Goal: Task Accomplishment & Management: Complete application form

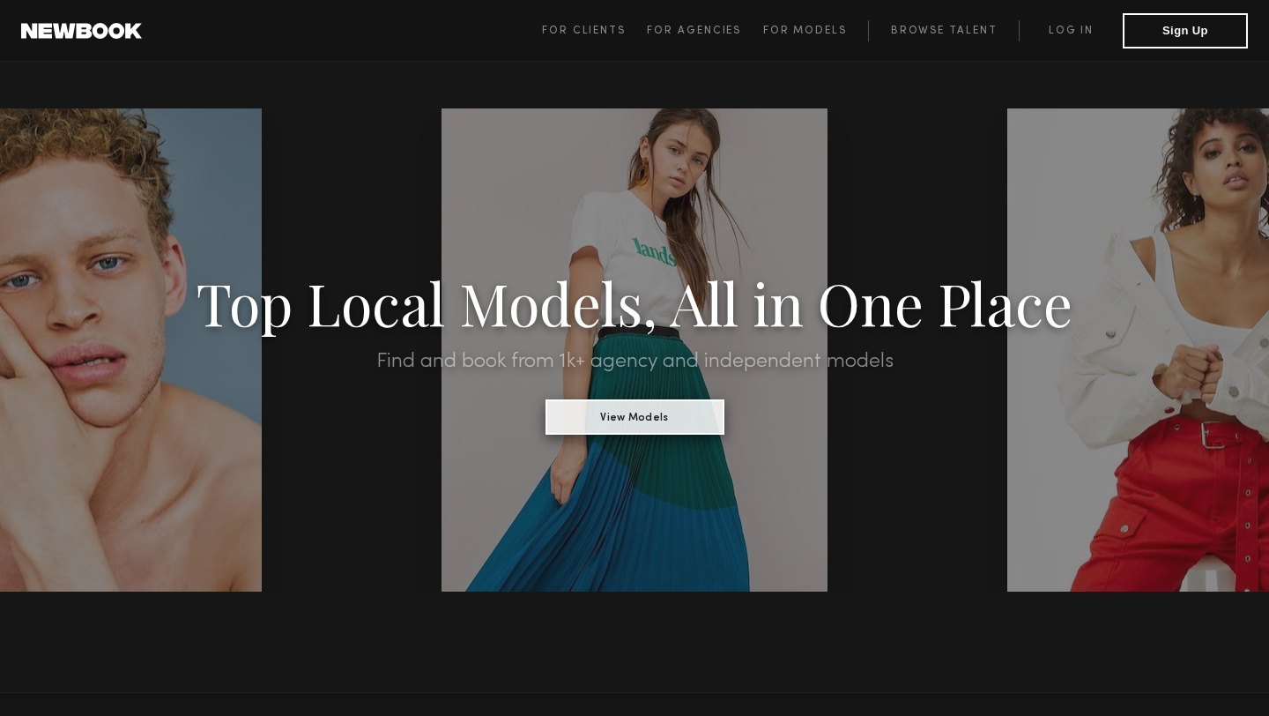
click at [639, 428] on button "View Models" at bounding box center [635, 416] width 179 height 35
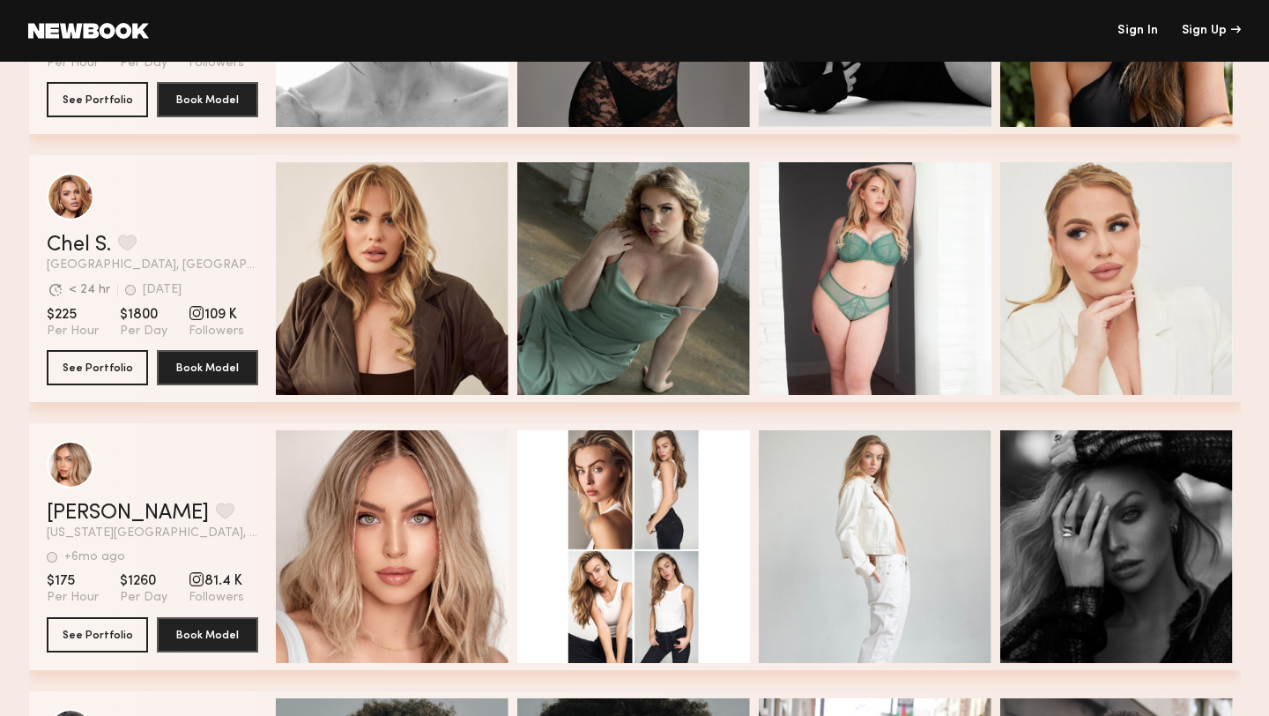
scroll to position [3712, 0]
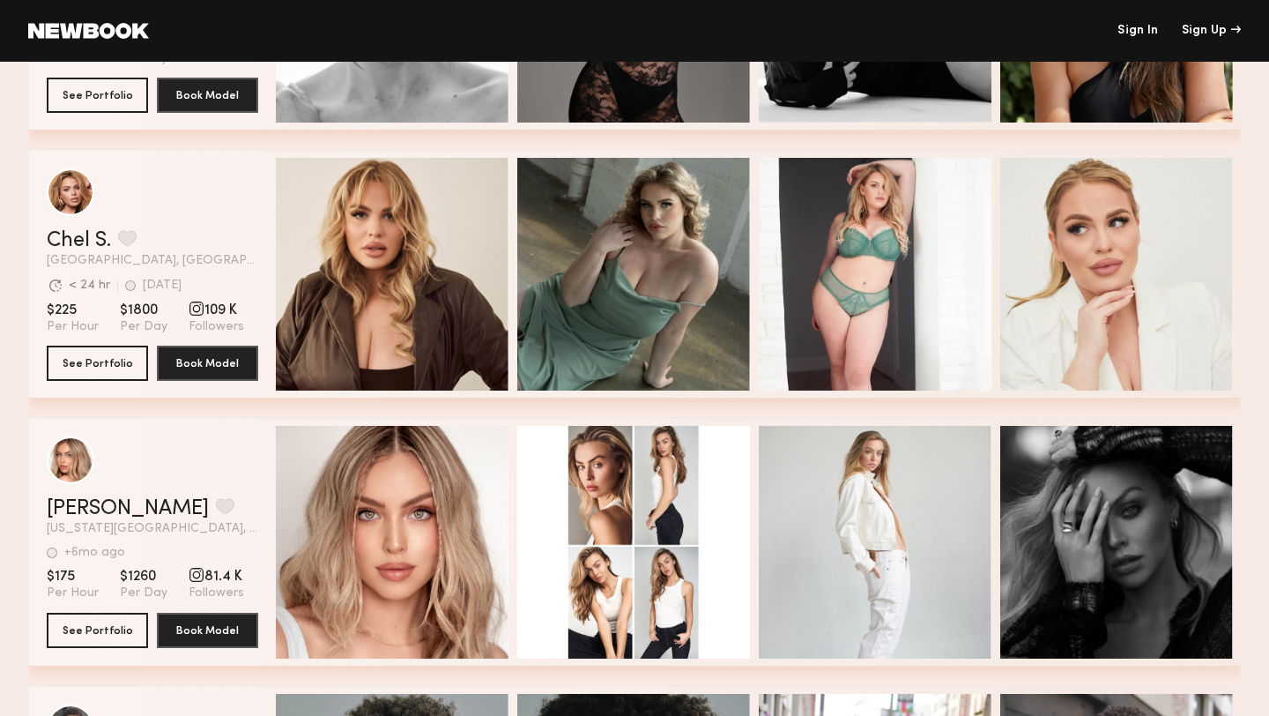
click at [55, 29] on link at bounding box center [88, 31] width 121 height 16
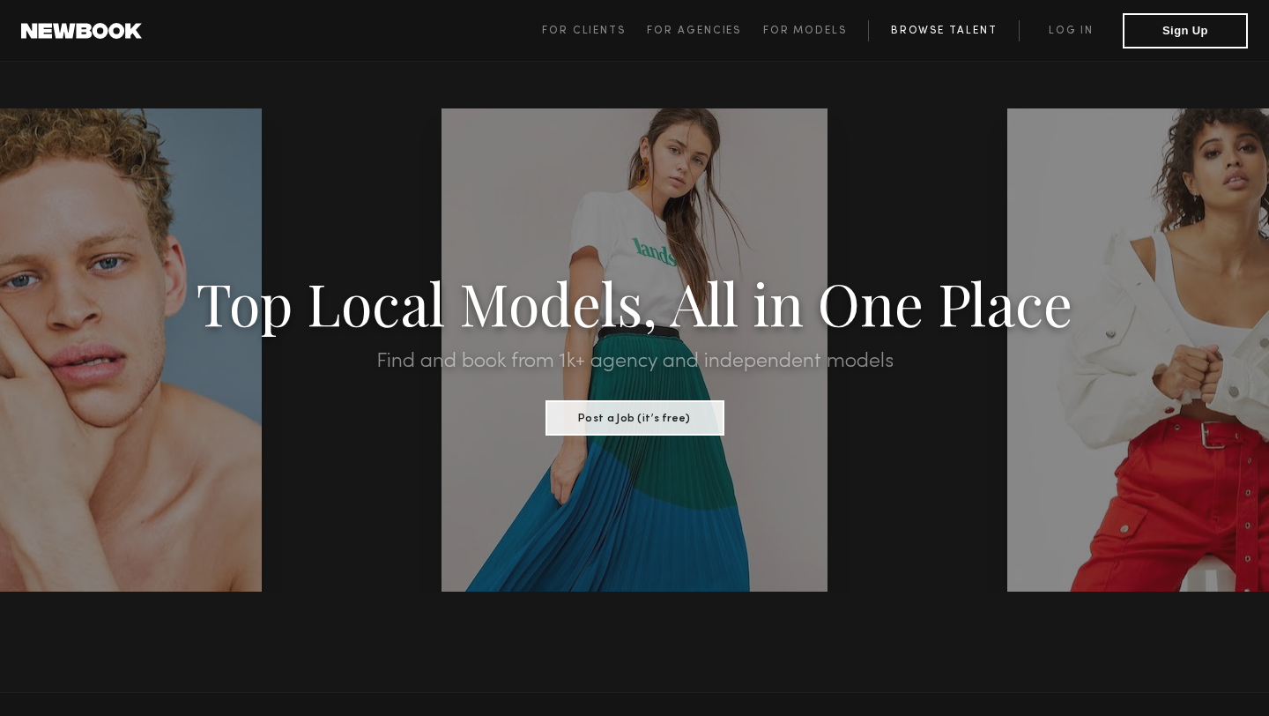
click at [936, 31] on link "Browse Talent" at bounding box center [943, 30] width 151 height 21
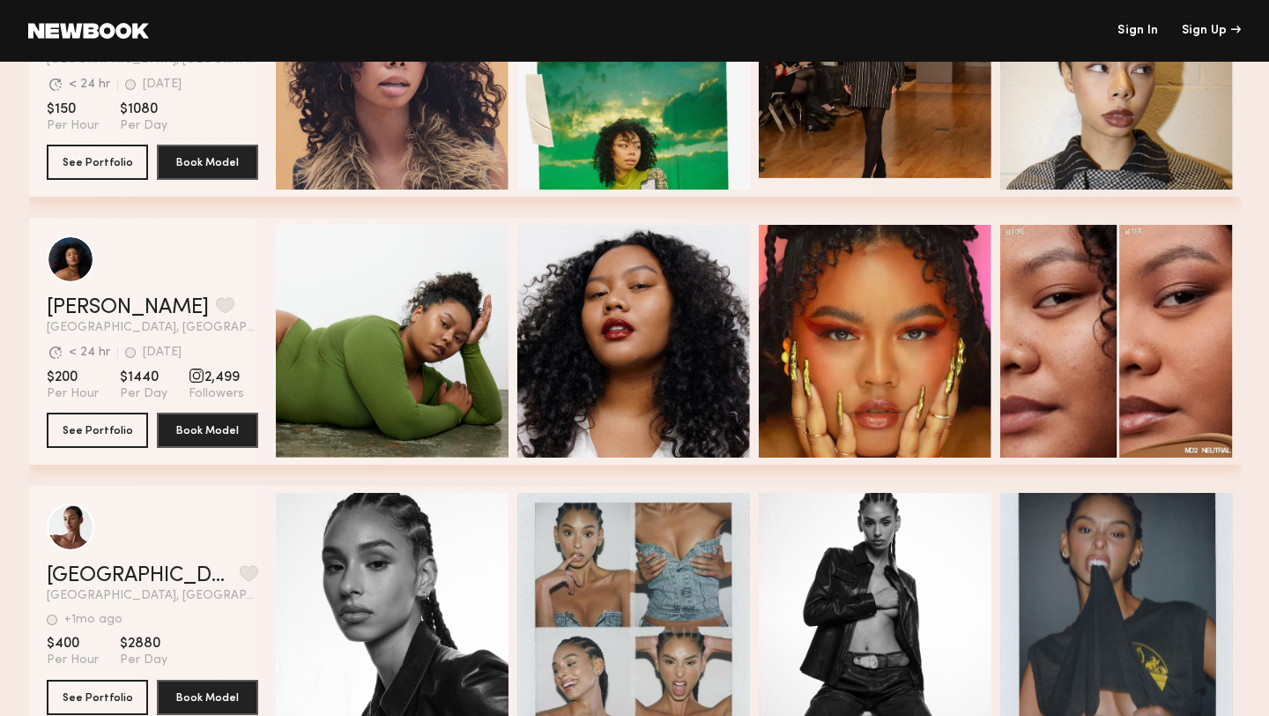
scroll to position [5561, 0]
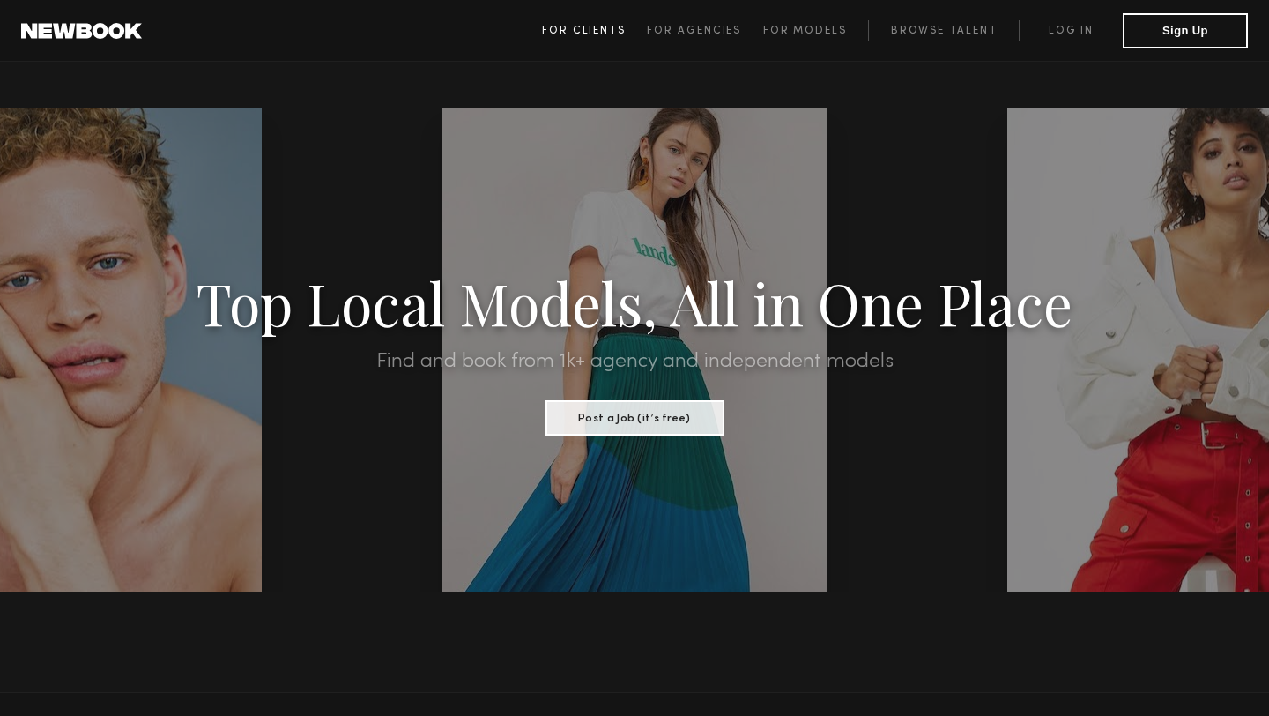
click at [614, 32] on span "For Clients" at bounding box center [584, 31] width 84 height 11
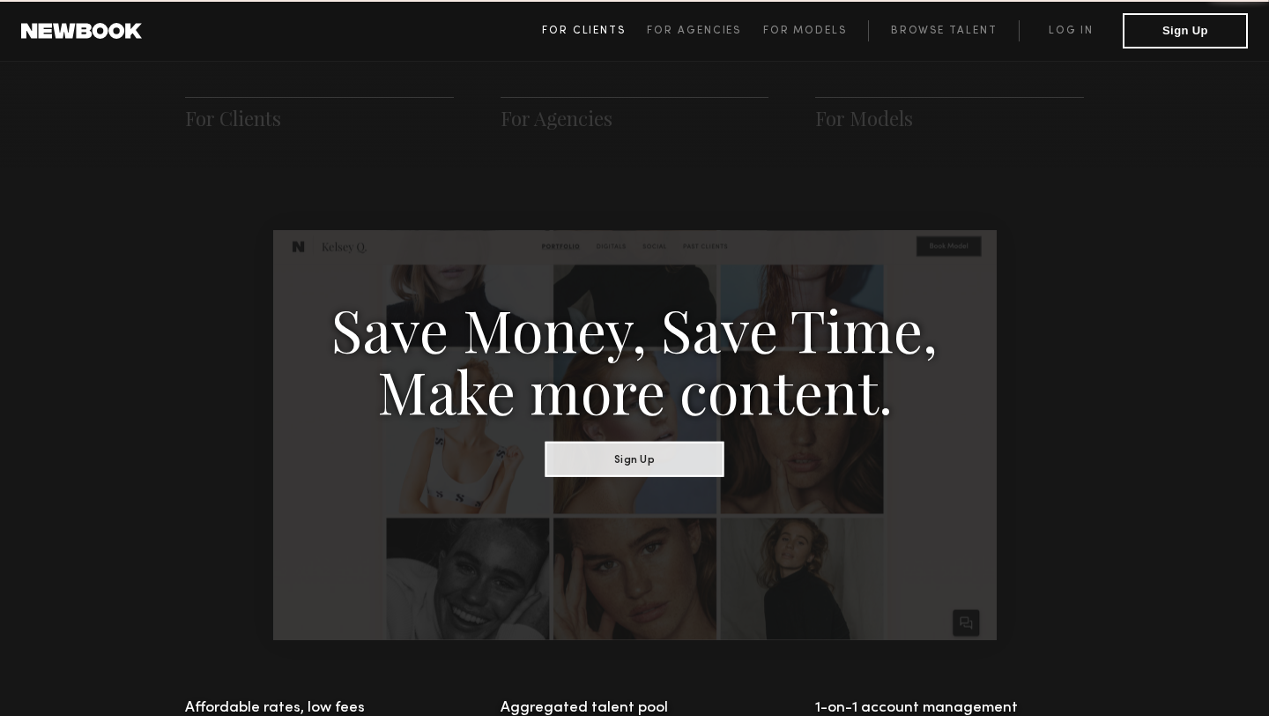
scroll to position [880, 0]
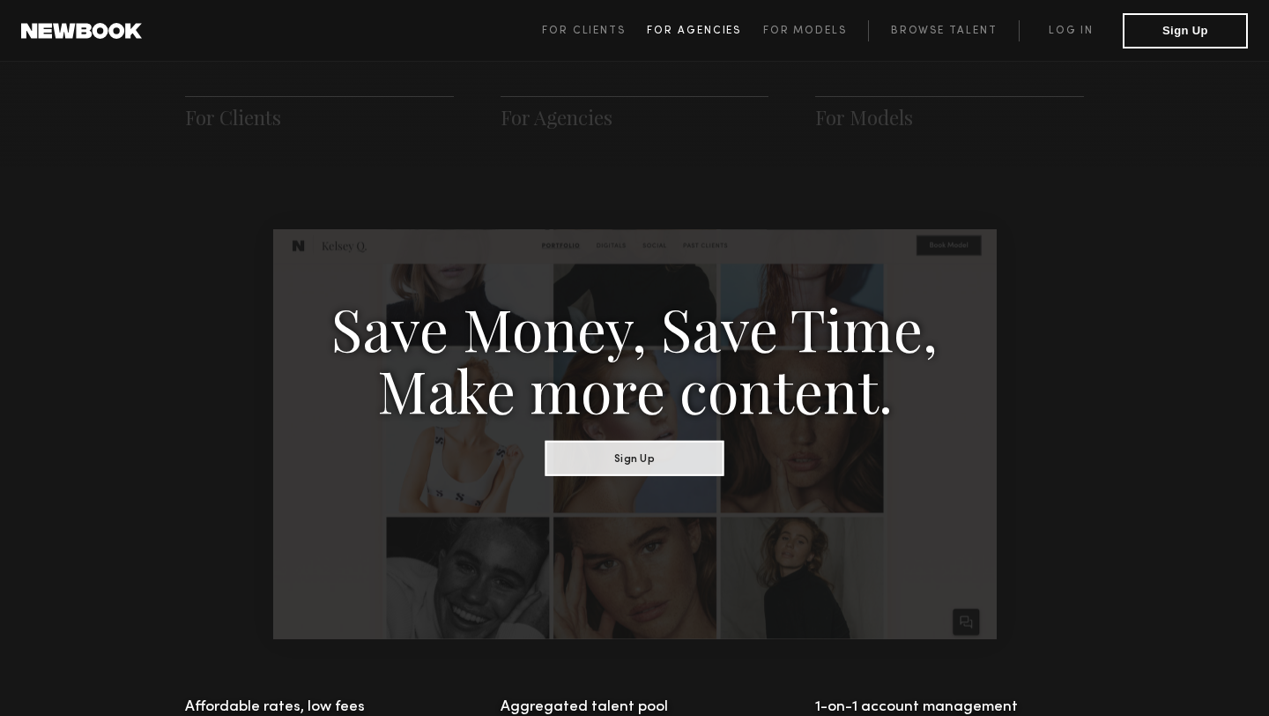
click at [695, 30] on span "For Agencies" at bounding box center [694, 31] width 94 height 11
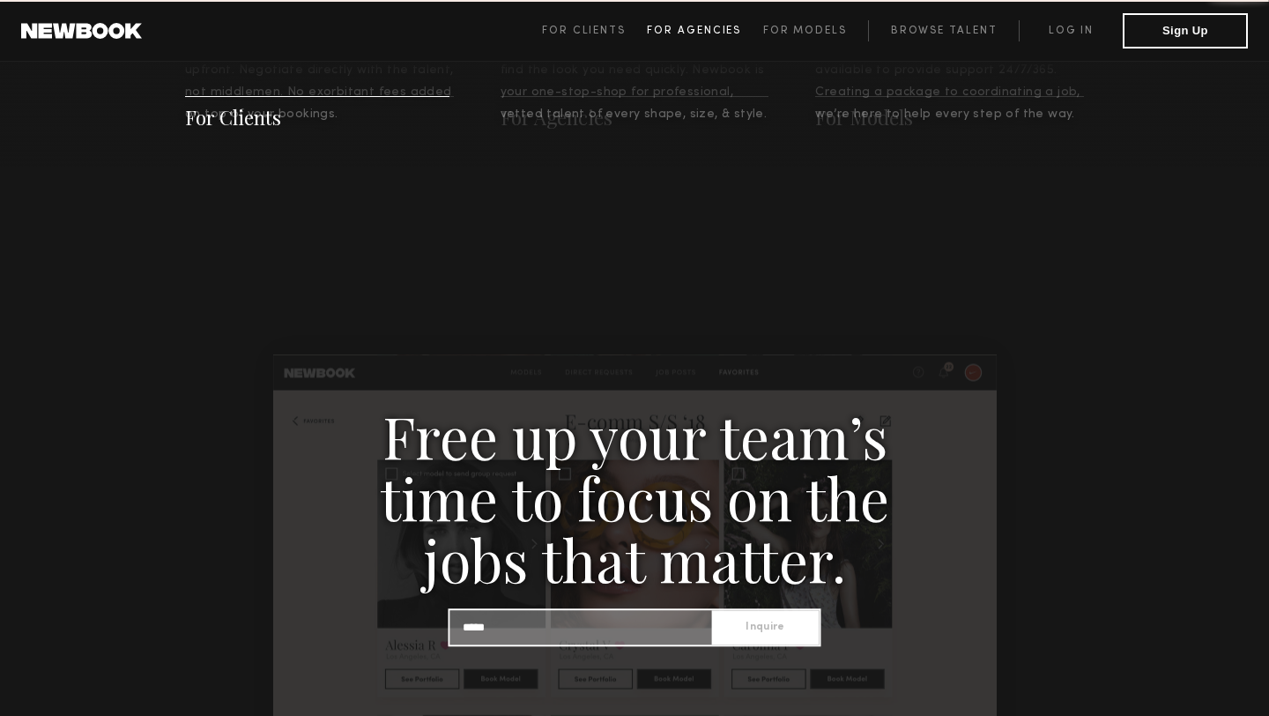
scroll to position [1698, 0]
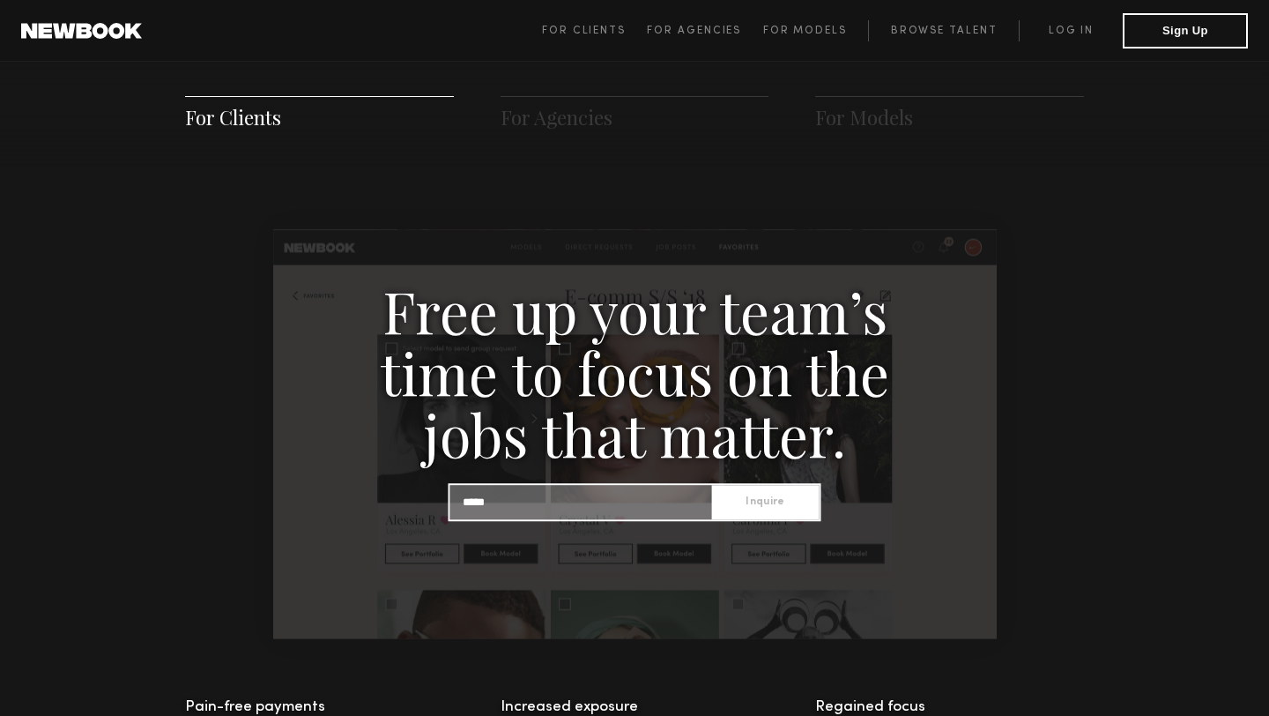
click at [551, 504] on input at bounding box center [581, 502] width 262 height 34
type input "**********"
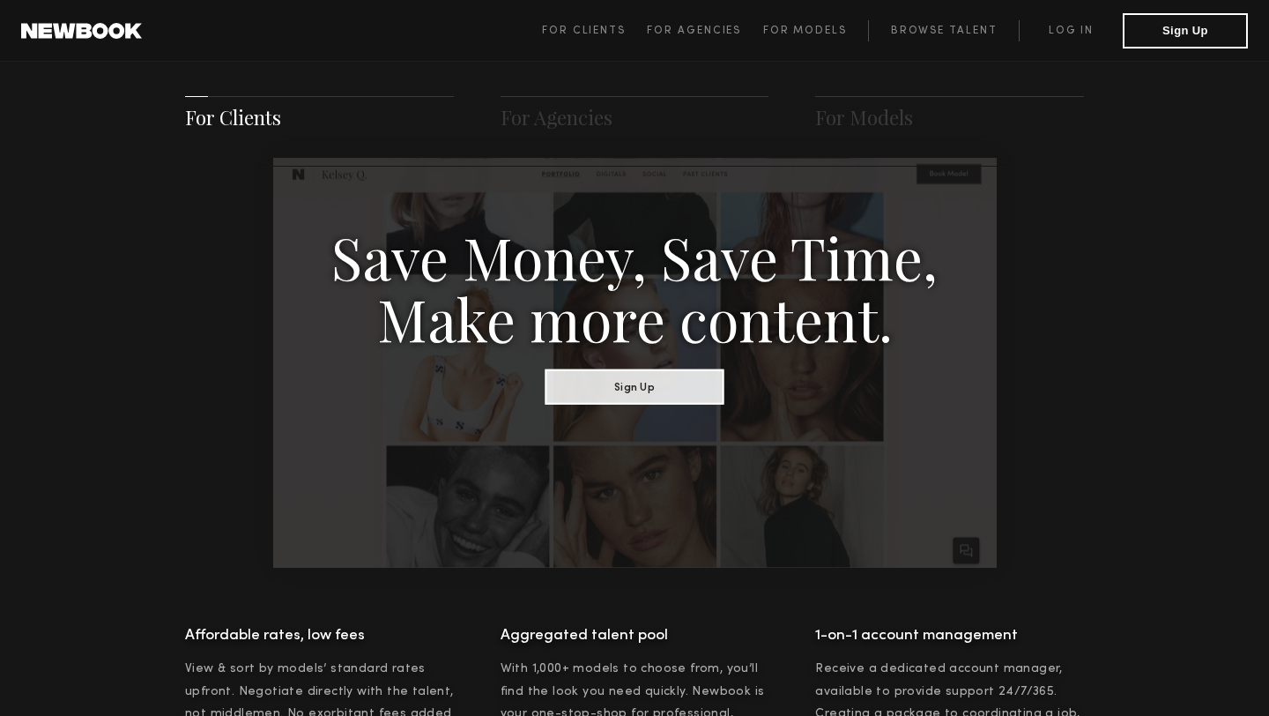
scroll to position [949, 0]
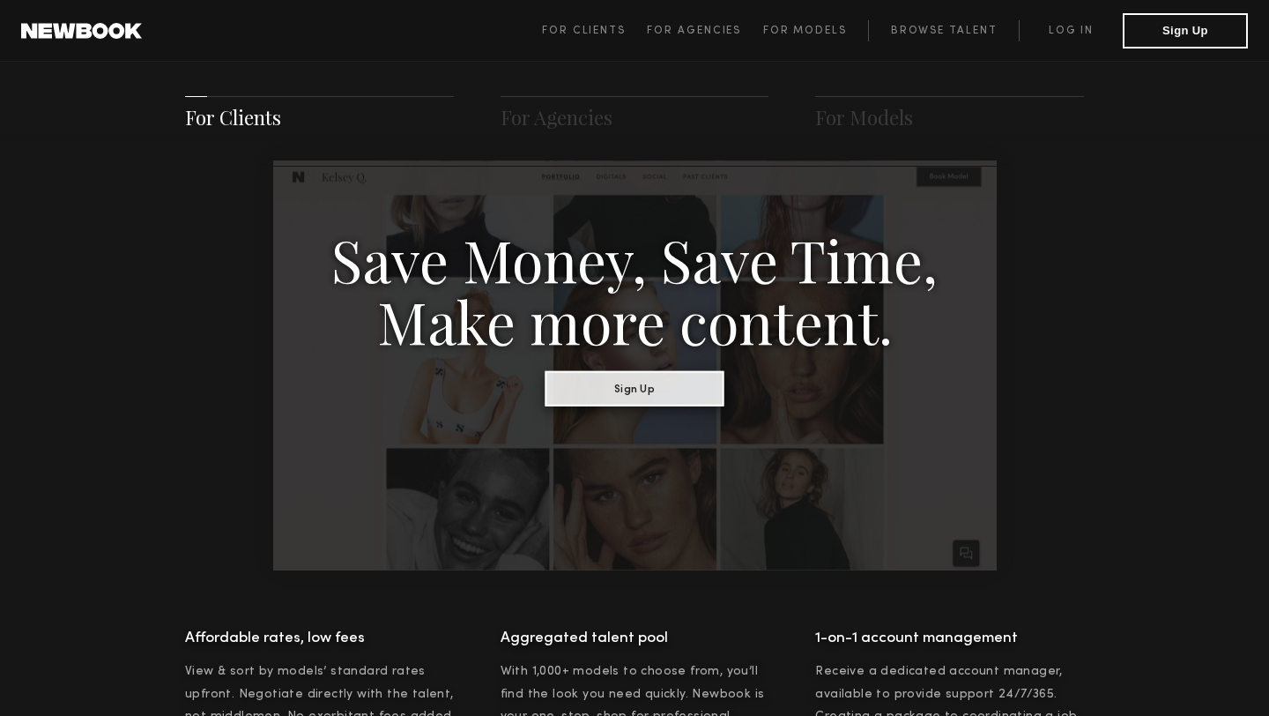
click at [621, 392] on button "Sign Up" at bounding box center [635, 387] width 179 height 35
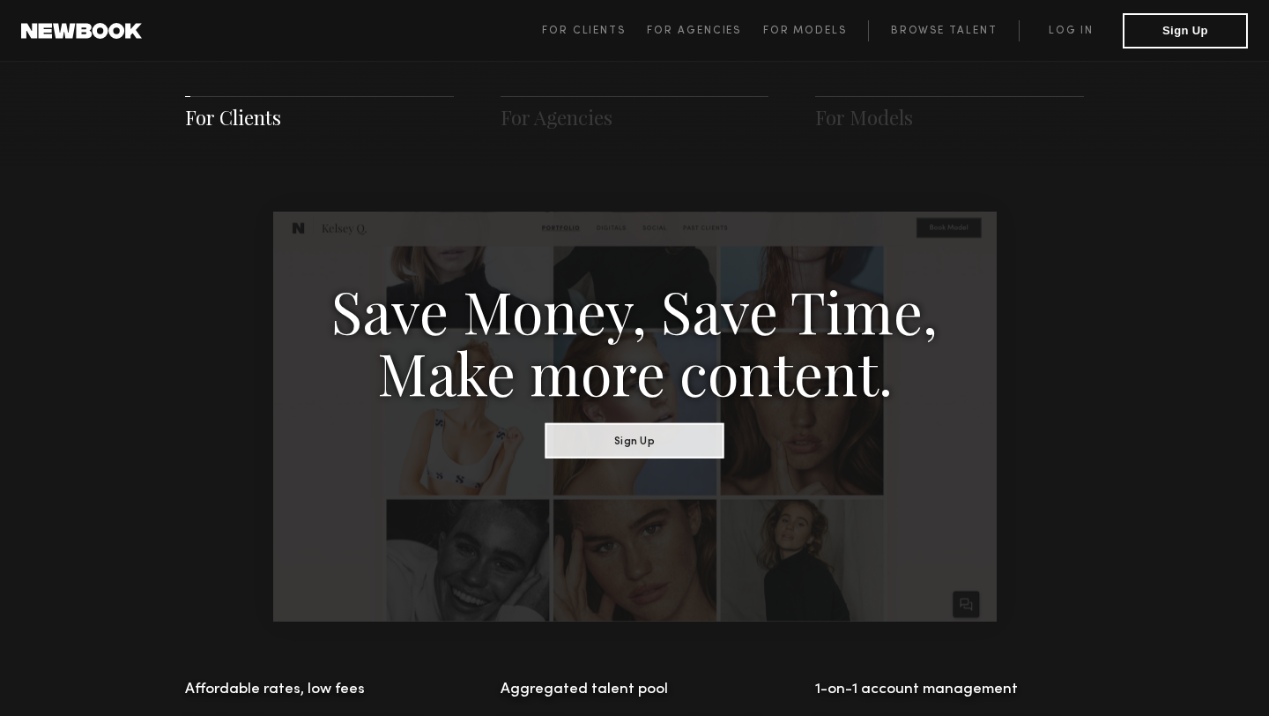
scroll to position [895, 0]
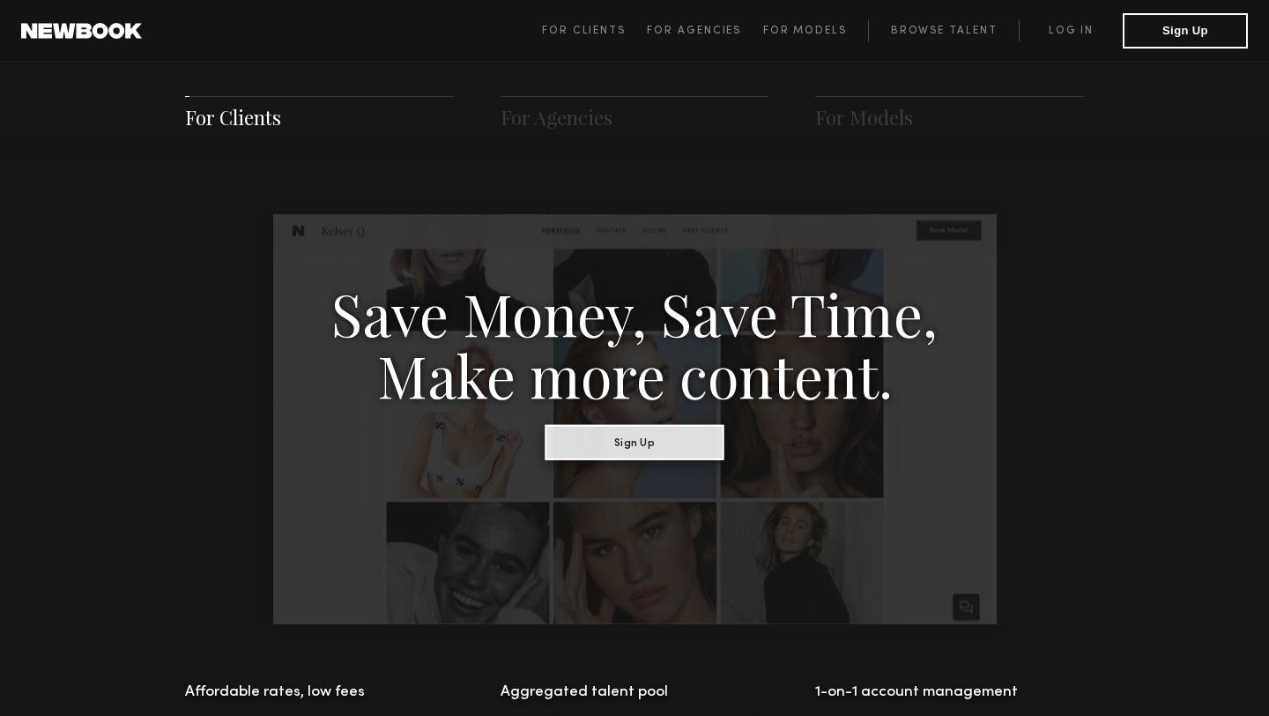
click at [605, 452] on button "Sign Up" at bounding box center [635, 441] width 179 height 35
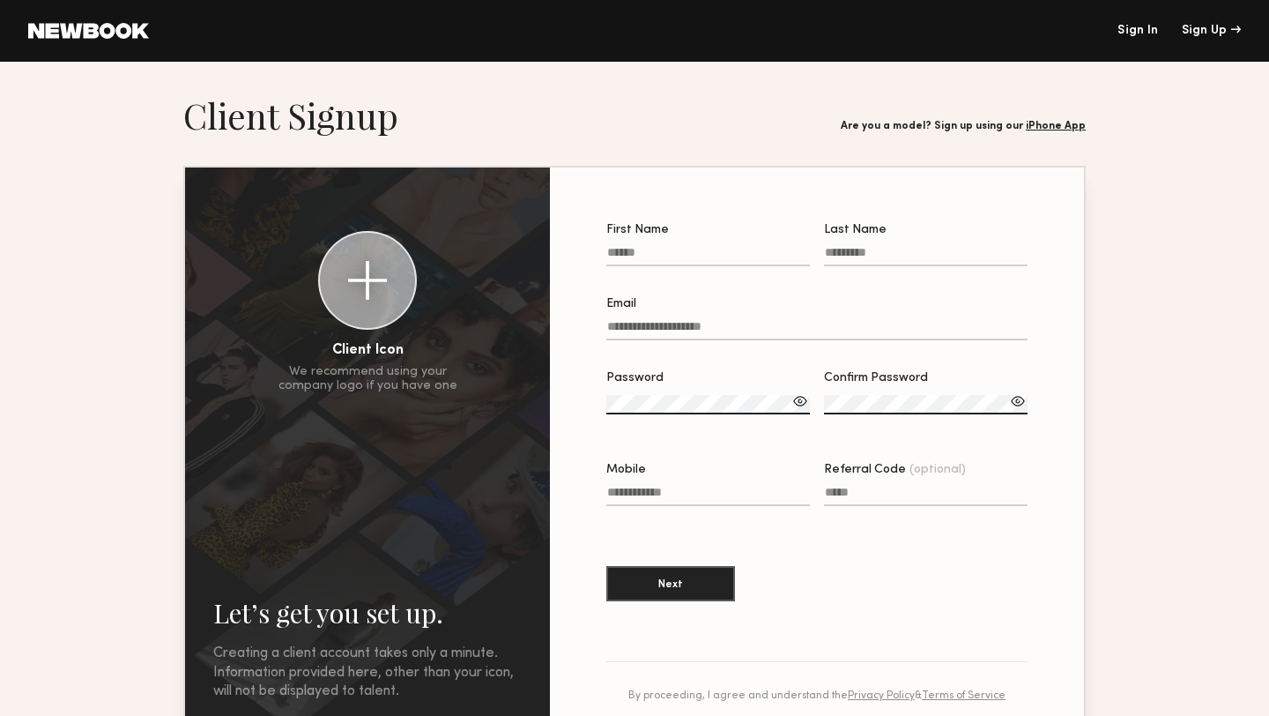
click at [640, 254] on input "First Name" at bounding box center [708, 256] width 204 height 20
type input "*****"
click at [846, 249] on input "Last Name" at bounding box center [926, 256] width 204 height 20
type input "**"
click at [615, 332] on input "Email" at bounding box center [816, 330] width 421 height 20
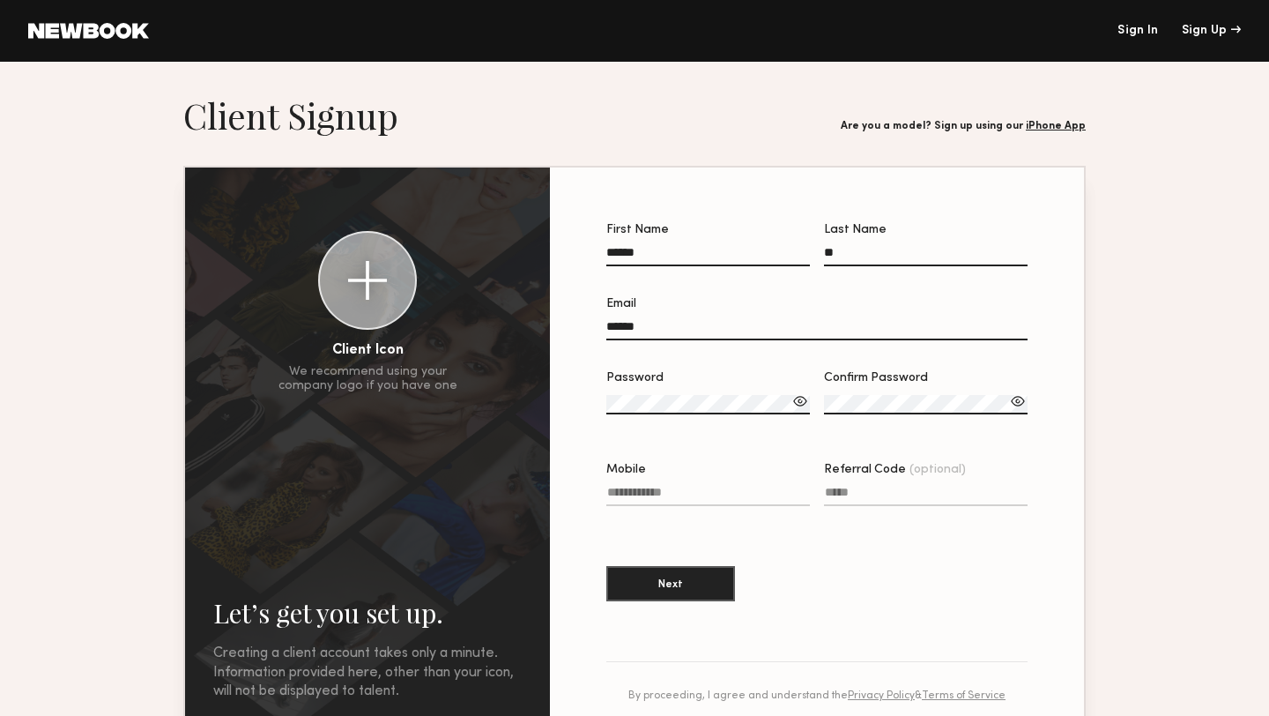
type input "******"
